Goal: Task Accomplishment & Management: Manage account settings

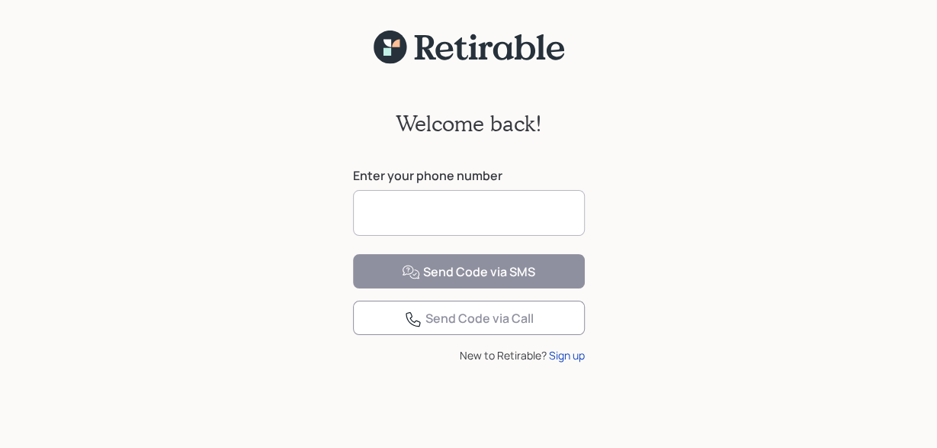
click at [381, 215] on input at bounding box center [469, 213] width 232 height 46
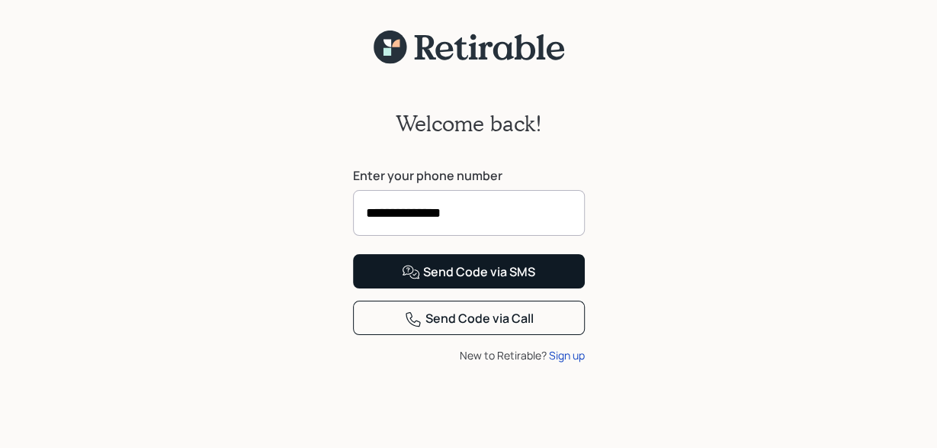
type input "**********"
click at [464, 281] on div "Send Code via SMS" at bounding box center [468, 272] width 133 height 18
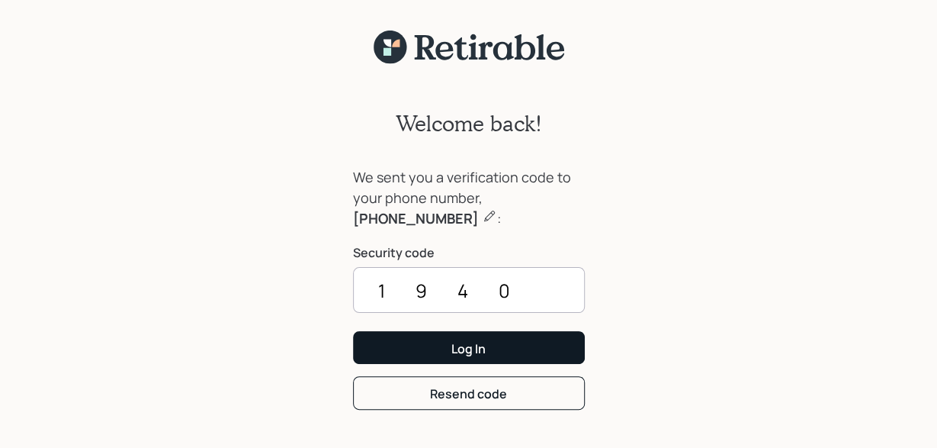
type input "1940"
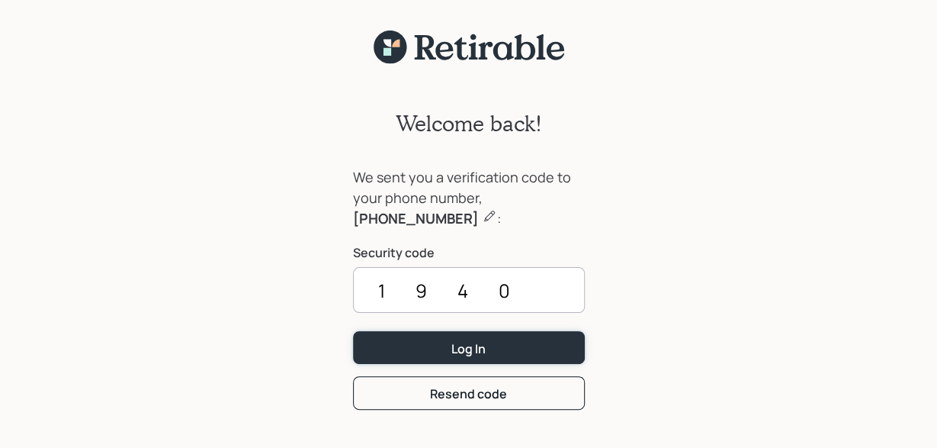
drag, startPoint x: 454, startPoint y: 341, endPoint x: 443, endPoint y: 326, distance: 18.6
click at [452, 339] on button "Log In" at bounding box center [469, 347] width 232 height 33
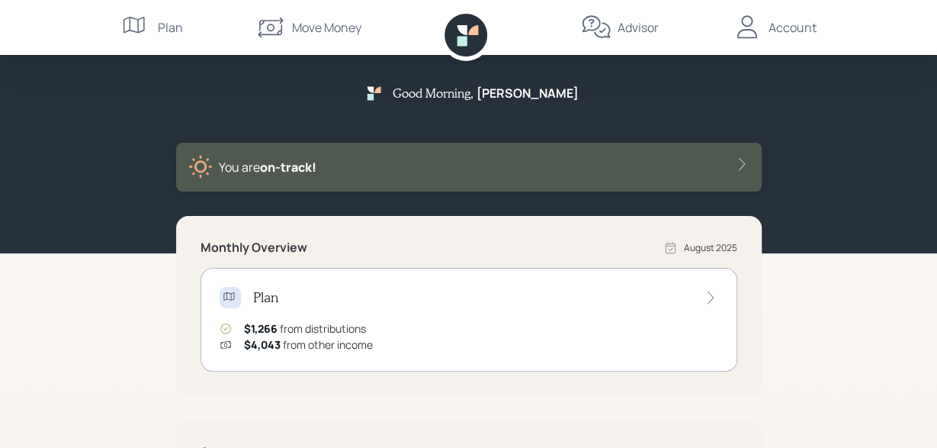
click at [790, 24] on div "Account" at bounding box center [793, 27] width 48 height 18
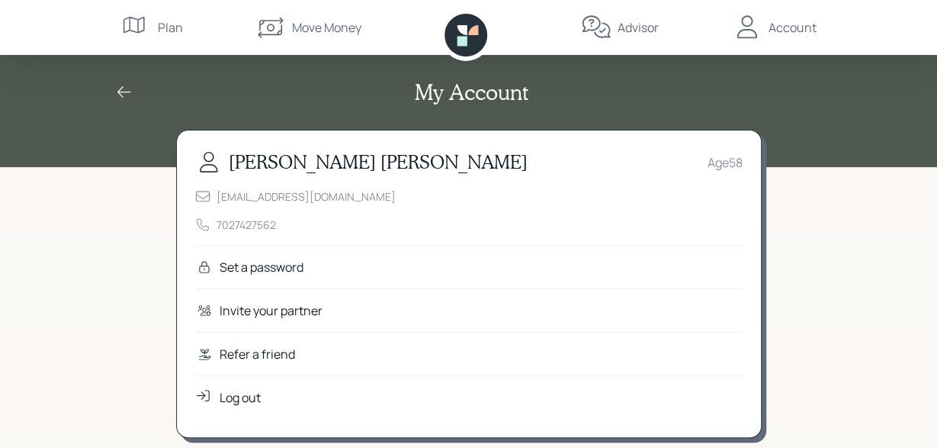
click at [248, 396] on div "Log out" at bounding box center [240, 397] width 41 height 18
